Goal: Register for event/course

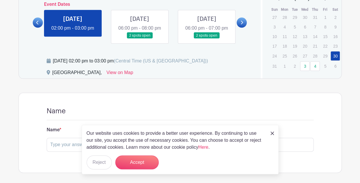
scroll to position [291, 0]
click at [271, 133] on img at bounding box center [272, 132] width 3 height 3
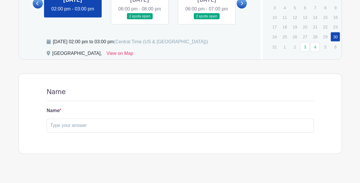
scroll to position [309, 0]
click at [104, 133] on input "text" at bounding box center [180, 126] width 267 height 14
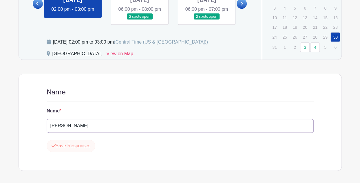
type input "[PERSON_NAME]"
click at [80, 151] on button "Save Responses" at bounding box center [71, 145] width 49 height 12
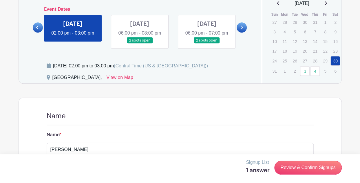
scroll to position [284, 0]
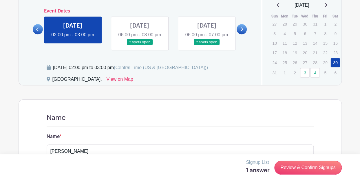
click at [241, 34] on link at bounding box center [242, 29] width 10 height 10
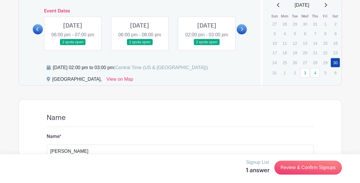
click at [241, 34] on link at bounding box center [242, 29] width 10 height 10
click at [73, 45] on link at bounding box center [73, 45] width 0 height 0
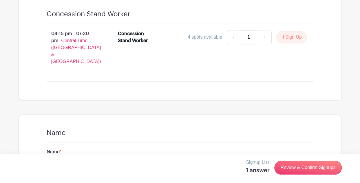
scroll to position [378, 0]
click at [264, 44] on link "+" at bounding box center [264, 37] width 14 height 14
type input "2"
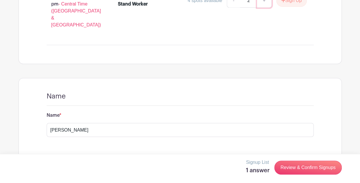
scroll to position [419, 0]
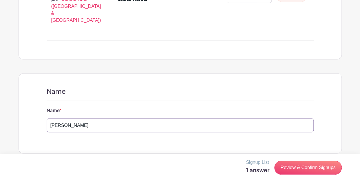
click at [70, 119] on input "[PERSON_NAME]" at bounding box center [180, 125] width 267 height 14
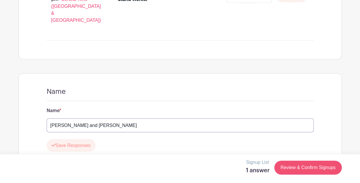
type input "[PERSON_NAME] and [PERSON_NAME]"
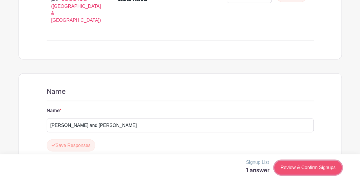
click at [292, 165] on link "Review & Confirm Signups" at bounding box center [308, 167] width 67 height 14
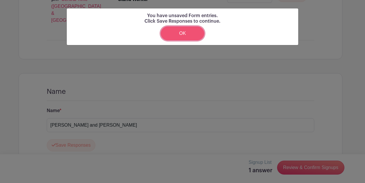
click at [186, 36] on link "OK" at bounding box center [182, 33] width 43 height 14
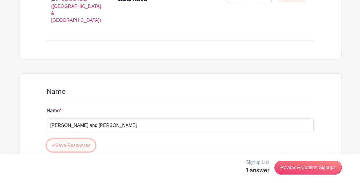
click at [80, 139] on button "Save Responses" at bounding box center [71, 145] width 49 height 12
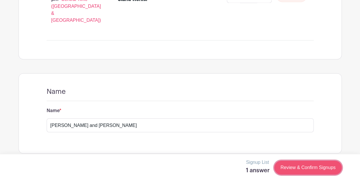
click at [321, 169] on link "Review & Confirm Signups" at bounding box center [308, 167] width 67 height 14
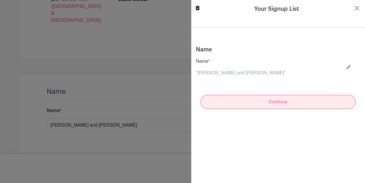
click at [271, 105] on input "Continue" at bounding box center [277, 102] width 155 height 14
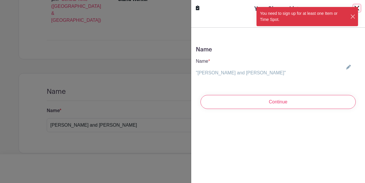
click at [350, 16] on button "Close" at bounding box center [353, 17] width 6 height 6
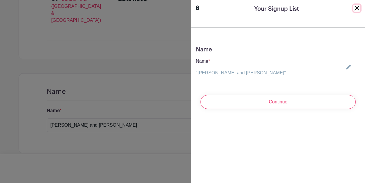
click at [353, 8] on button "Close" at bounding box center [356, 8] width 7 height 7
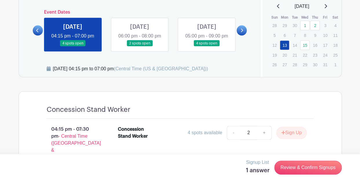
scroll to position [281, 0]
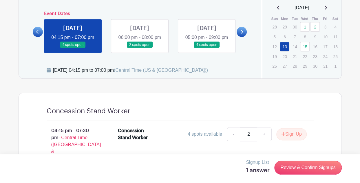
click at [38, 34] on icon at bounding box center [37, 32] width 3 height 4
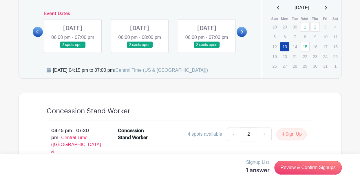
click at [37, 34] on icon at bounding box center [37, 32] width 2 height 4
click at [29, 33] on div "Dates and locations Event Dates [DATE] 02:00 pm - 03:00 pm [DATE] 06:00 pm - 08…" at bounding box center [140, 29] width 242 height 97
click at [36, 34] on link at bounding box center [38, 32] width 10 height 10
click at [73, 41] on link at bounding box center [73, 41] width 0 height 0
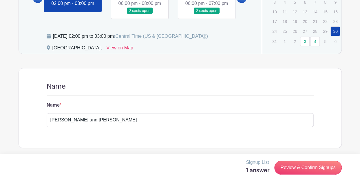
scroll to position [324, 0]
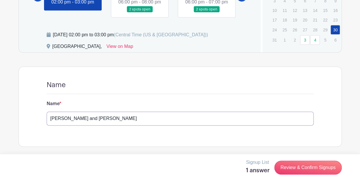
click at [117, 119] on input "[PERSON_NAME] and [PERSON_NAME]" at bounding box center [180, 118] width 267 height 14
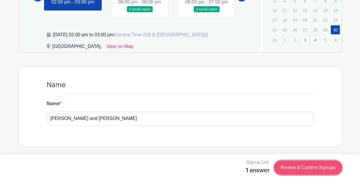
click at [296, 171] on link "Review & Confirm Signups" at bounding box center [308, 167] width 67 height 14
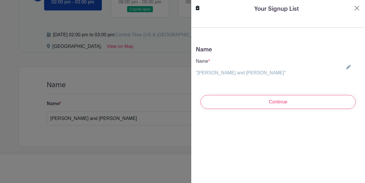
click at [246, 72] on link ""[PERSON_NAME] and [PERSON_NAME]"" at bounding box center [241, 72] width 90 height 5
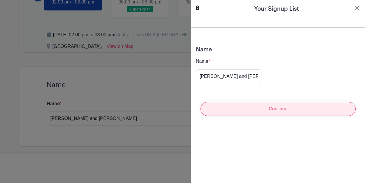
click at [247, 107] on input "Continue" at bounding box center [277, 109] width 155 height 14
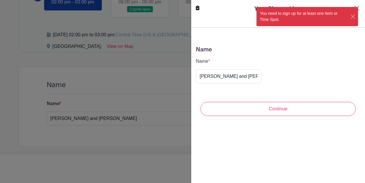
click at [350, 19] on div "You need to sign up for at least one Item or Time Spot." at bounding box center [306, 16] width 101 height 19
click at [353, 14] on button "Close" at bounding box center [353, 17] width 6 height 6
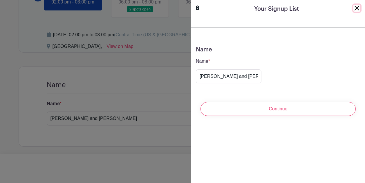
click at [353, 10] on button "Close" at bounding box center [356, 8] width 7 height 7
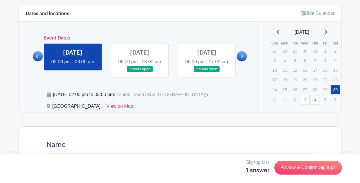
scroll to position [256, 0]
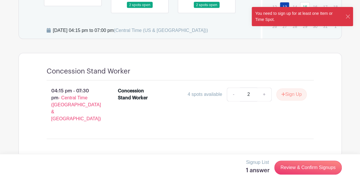
scroll to position [324, 0]
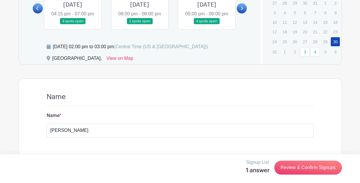
scroll to position [284, 0]
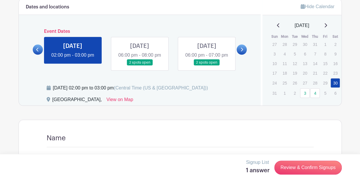
scroll to position [262, 0]
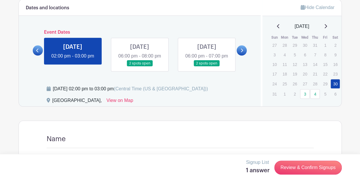
click at [239, 52] on link at bounding box center [242, 50] width 10 height 10
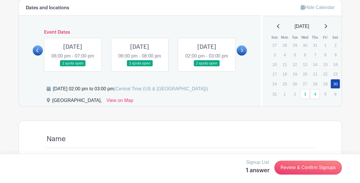
click at [239, 52] on link at bounding box center [242, 50] width 10 height 10
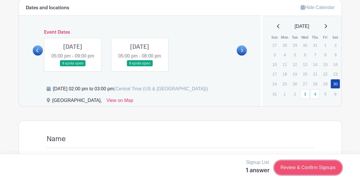
click at [302, 165] on link "Review & Confirm Signups" at bounding box center [308, 167] width 67 height 14
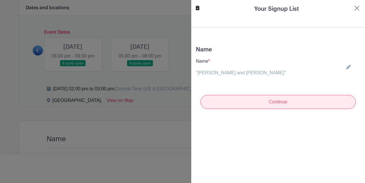
click at [250, 102] on input "Continue" at bounding box center [277, 102] width 155 height 14
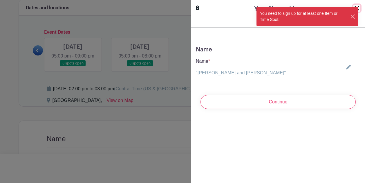
click at [352, 17] on button "Close" at bounding box center [353, 17] width 6 height 6
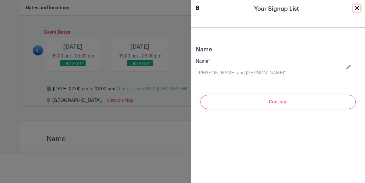
click at [353, 8] on button "Close" at bounding box center [356, 8] width 7 height 7
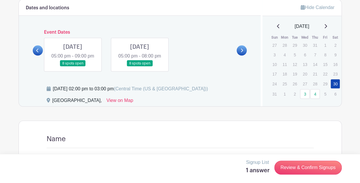
click at [39, 50] on icon at bounding box center [37, 50] width 3 height 4
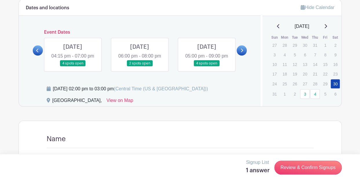
click at [39, 50] on link at bounding box center [38, 50] width 10 height 10
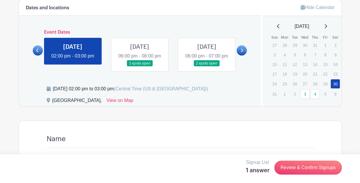
click at [73, 59] on link at bounding box center [73, 59] width 0 height 0
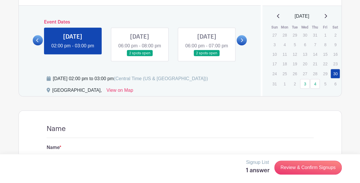
scroll to position [272, 0]
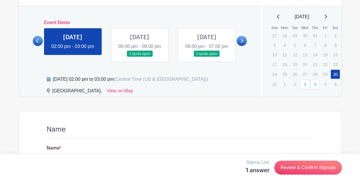
click at [41, 46] on link at bounding box center [38, 41] width 10 height 10
click at [38, 43] on icon at bounding box center [37, 41] width 3 height 4
click at [73, 50] on link at bounding box center [73, 50] width 0 height 0
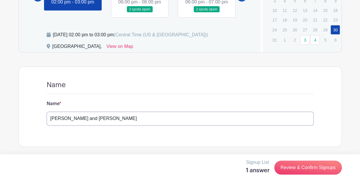
click at [71, 120] on input "[PERSON_NAME] and [PERSON_NAME]" at bounding box center [180, 118] width 267 height 14
click at [255, 163] on p "Signup List" at bounding box center [258, 162] width 24 height 7
